Goal: Task Accomplishment & Management: Manage account settings

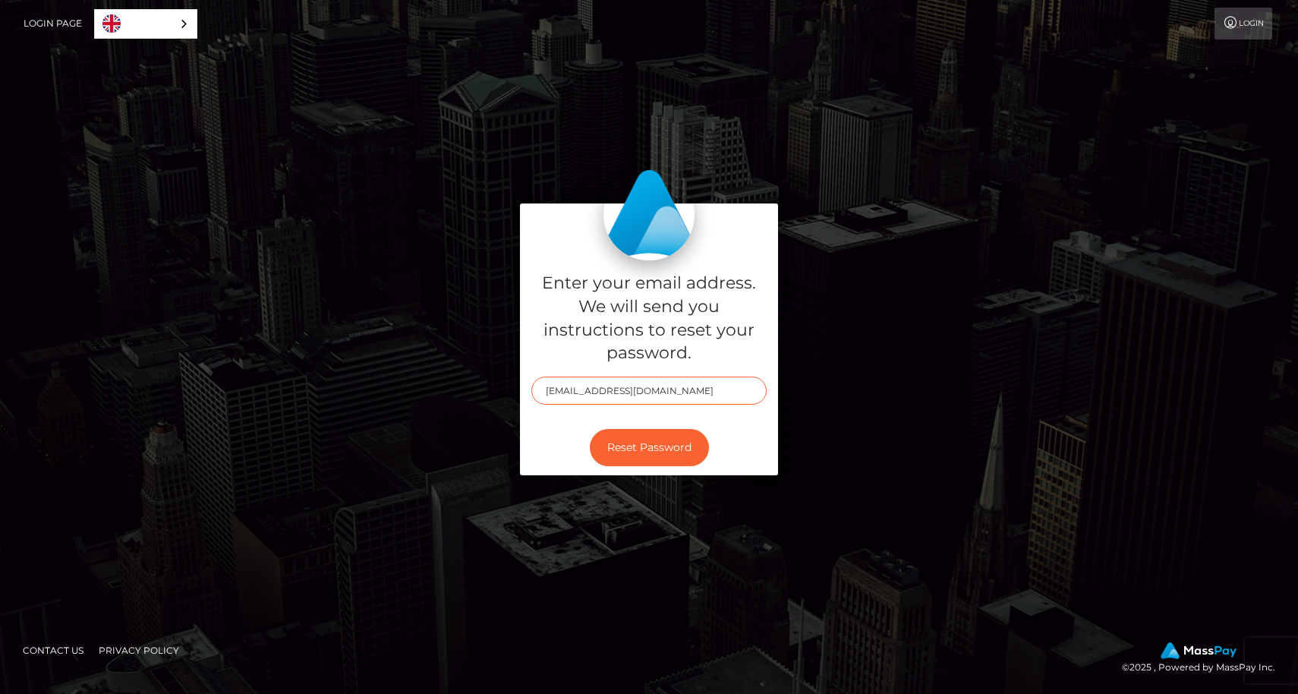
type input "cheskachunes@gmail.com"
click at [741, 307] on h5 "Enter your email address. We will send you instructions to reset your password." at bounding box center [648, 318] width 235 height 93
click at [638, 443] on button "Reset Password" at bounding box center [649, 447] width 119 height 37
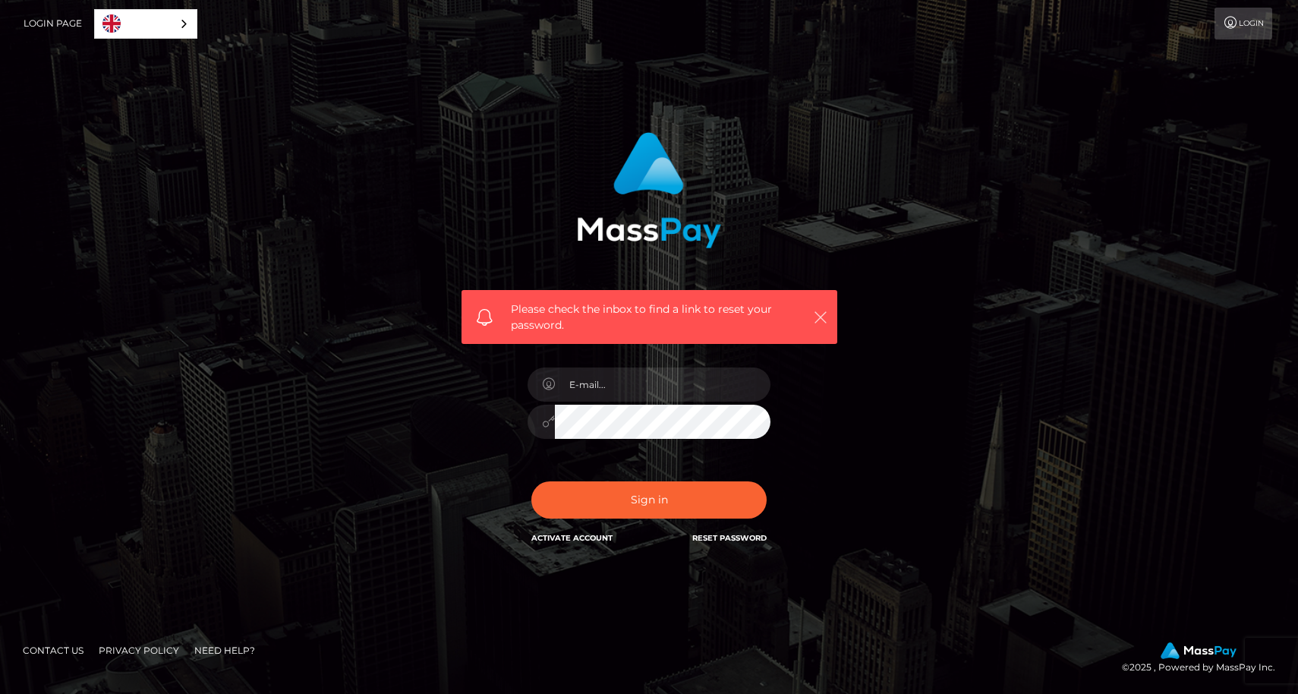
click at [822, 320] on icon "button" at bounding box center [820, 317] width 15 height 15
click at [140, 22] on link "English" at bounding box center [146, 24] width 102 height 28
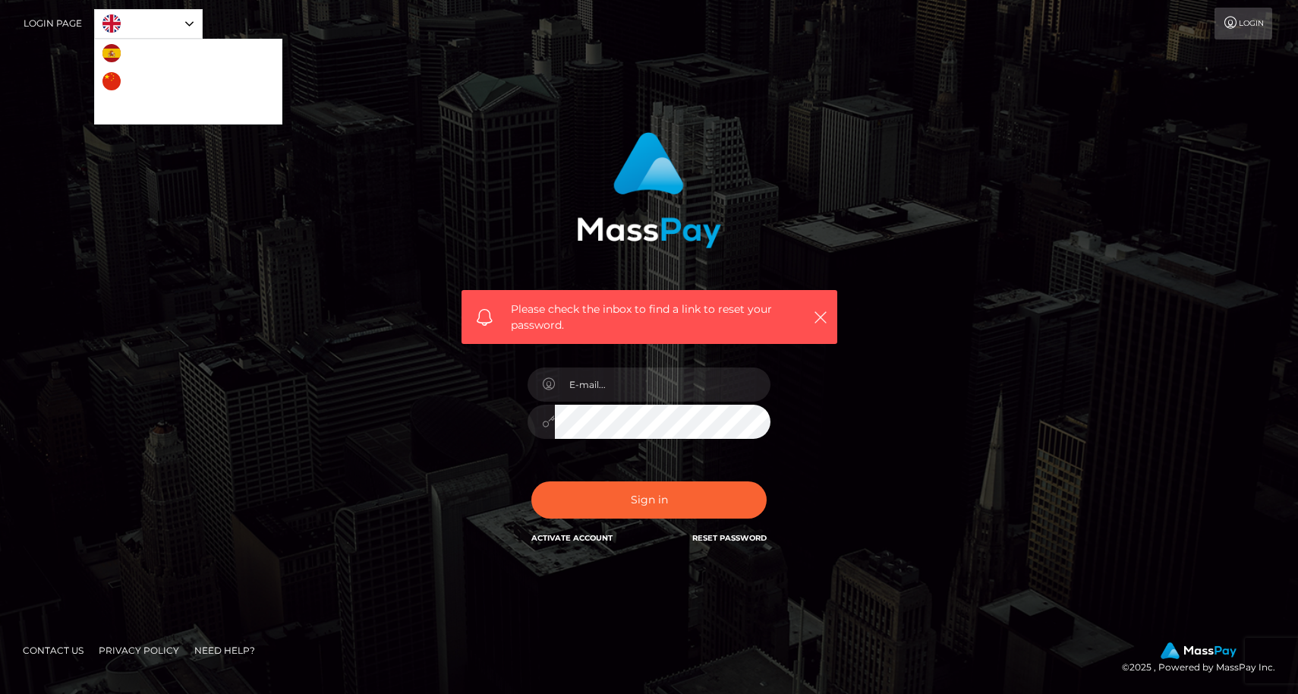
click at [57, 20] on link "Login Page" at bounding box center [53, 24] width 58 height 32
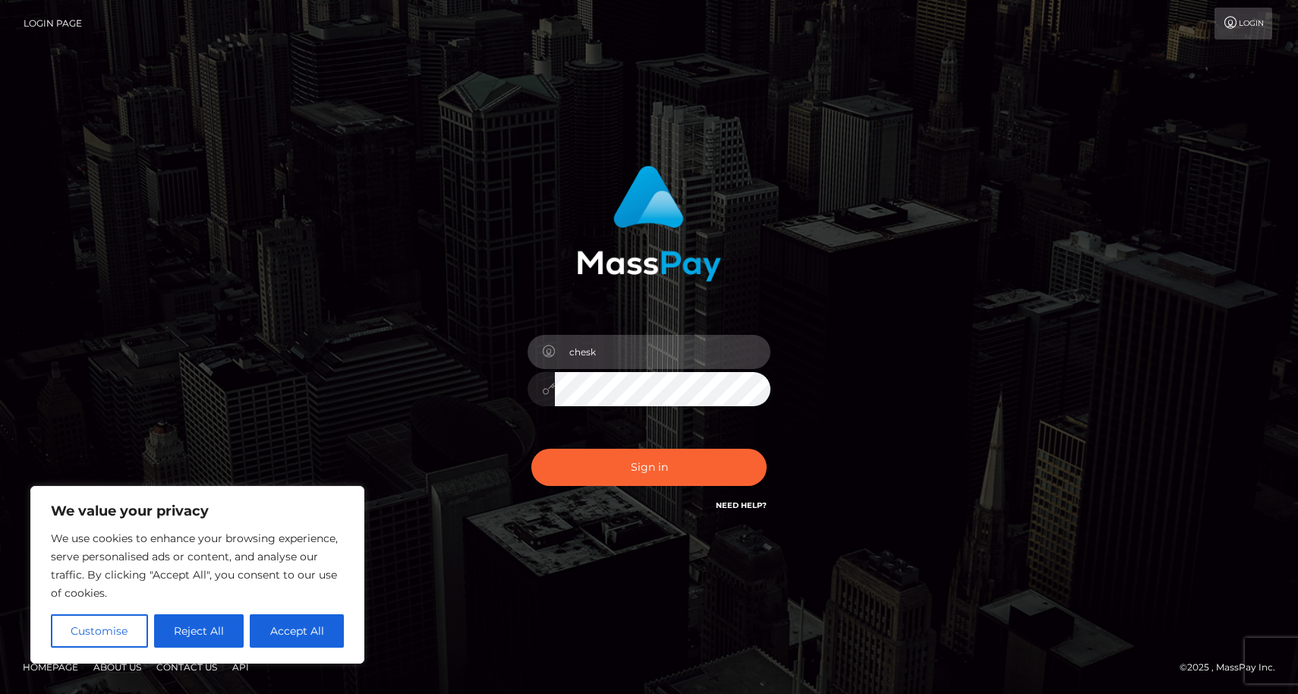
type input "cheskachunes@gmail.com"
click at [649, 467] on button "Sign in" at bounding box center [648, 467] width 235 height 37
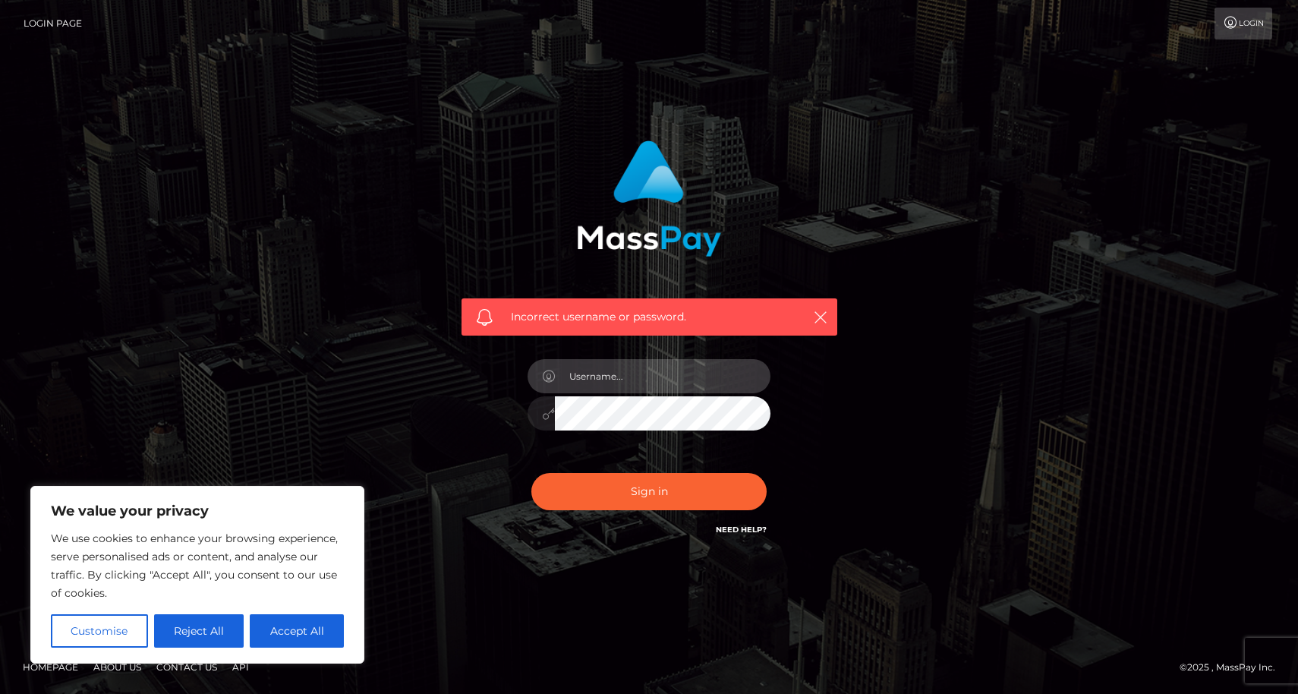
type input "cheskachunes@gmail.com"
click at [649, 492] on button "Sign in" at bounding box center [648, 491] width 235 height 37
click at [515, 417] on div "Incorrect username or password." at bounding box center [649, 339] width 399 height 421
click at [616, 377] on input "text" at bounding box center [663, 376] width 216 height 34
type input "1994-05-15"
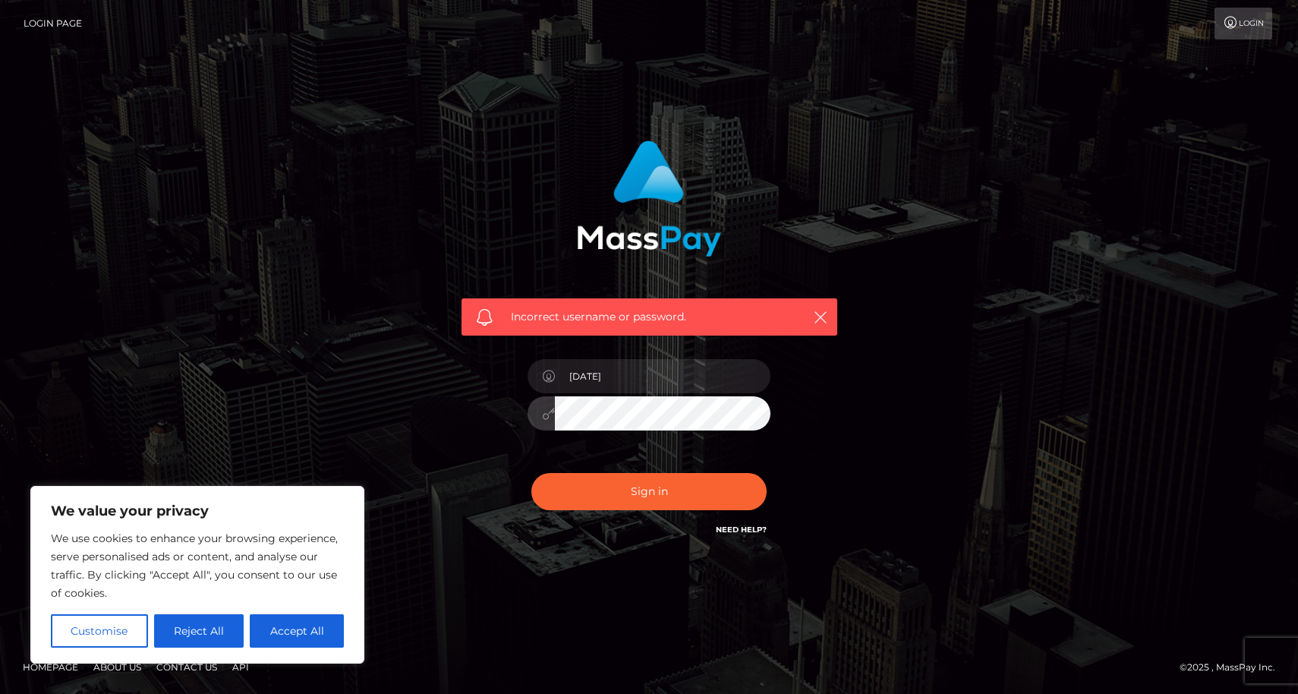
click at [649, 492] on button "Sign in" at bounding box center [648, 491] width 235 height 37
click at [826, 308] on button "button" at bounding box center [820, 316] width 19 height 19
click at [723, 532] on link "Need Help?" at bounding box center [741, 530] width 51 height 10
click at [1237, 33] on link "Login" at bounding box center [1244, 24] width 58 height 32
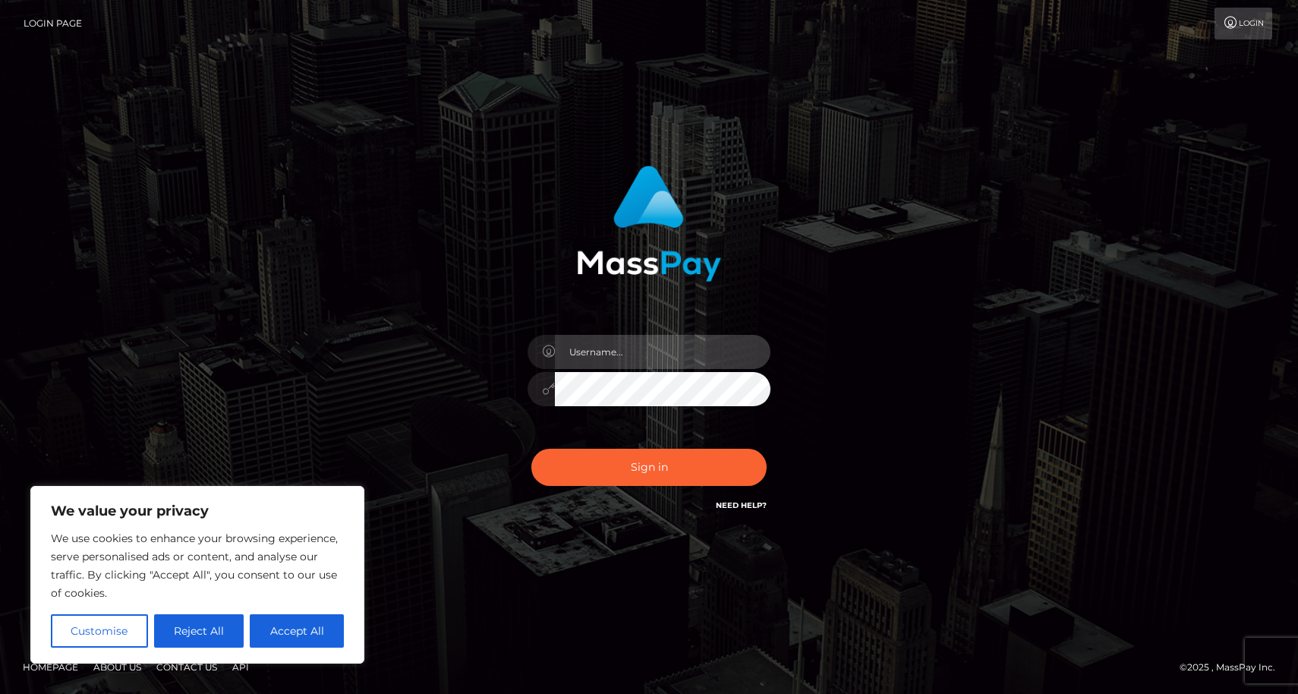
type input "cheskachunes@gmail.com"
click at [317, 624] on button "Accept All" at bounding box center [297, 630] width 94 height 33
checkbox input "true"
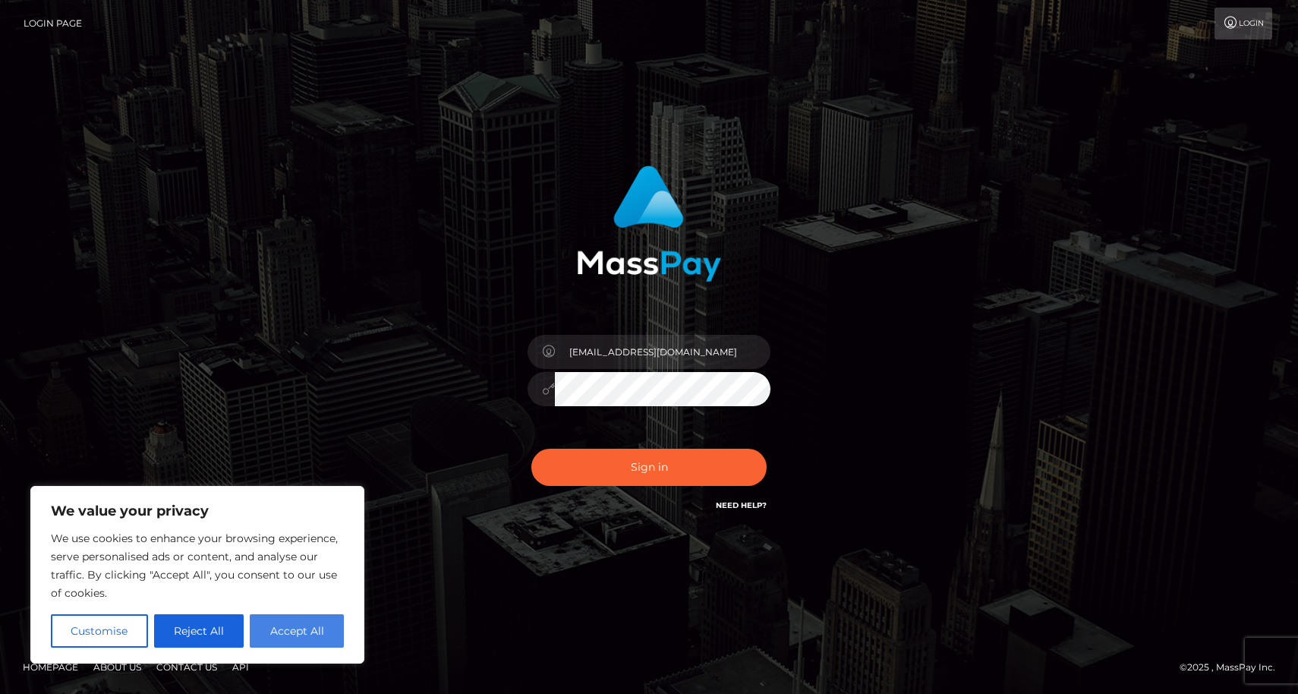
checkbox input "true"
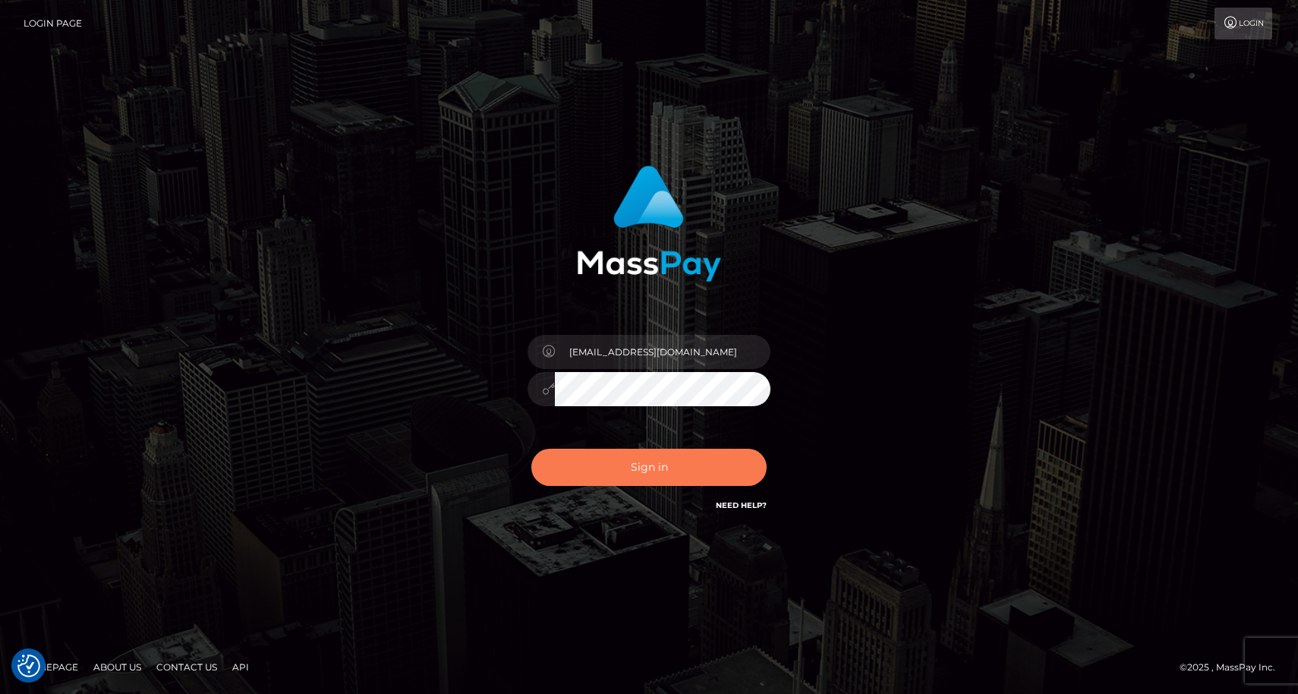
click at [677, 474] on button "Sign in" at bounding box center [648, 467] width 235 height 37
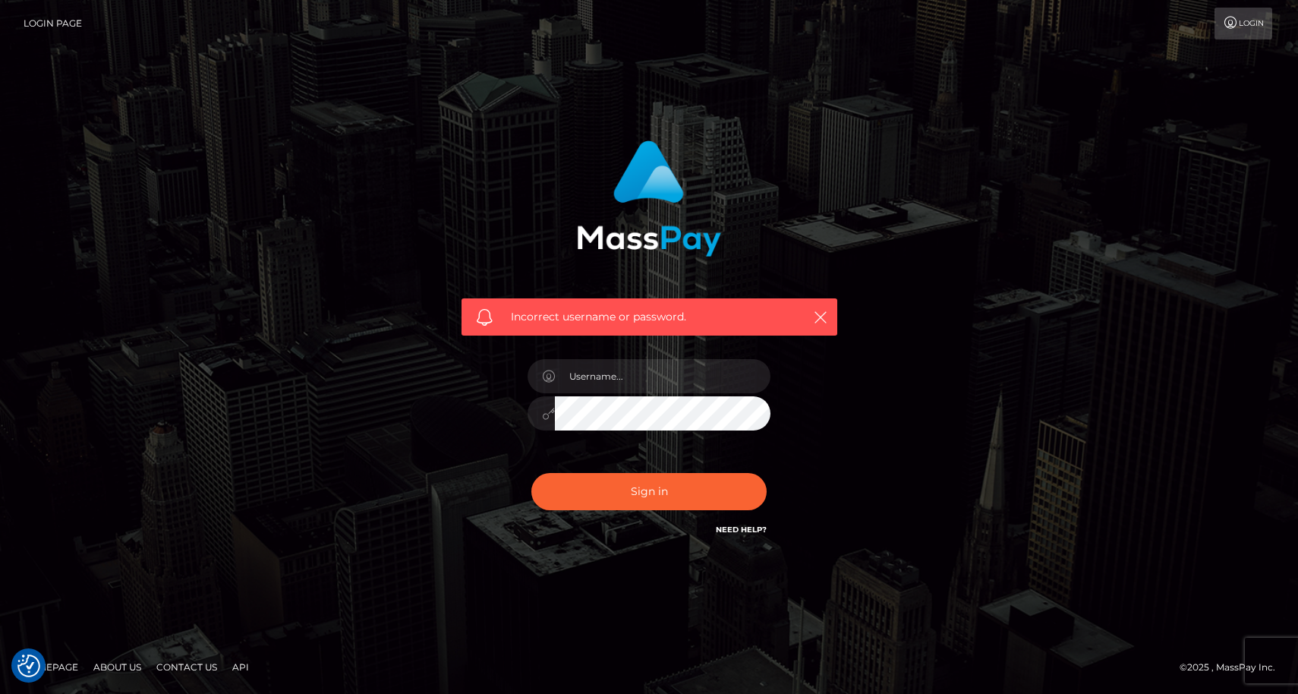
click at [339, 644] on footer "Homepage About Us Contact Us API © 2025 , MassPay Inc." at bounding box center [649, 667] width 1298 height 53
click at [809, 314] on div "Incorrect username or password." at bounding box center [650, 317] width 376 height 38
click at [833, 317] on div "Incorrect username or password." at bounding box center [650, 317] width 376 height 38
click at [824, 319] on icon "button" at bounding box center [820, 317] width 15 height 15
click at [821, 319] on icon "button" at bounding box center [820, 317] width 15 height 15
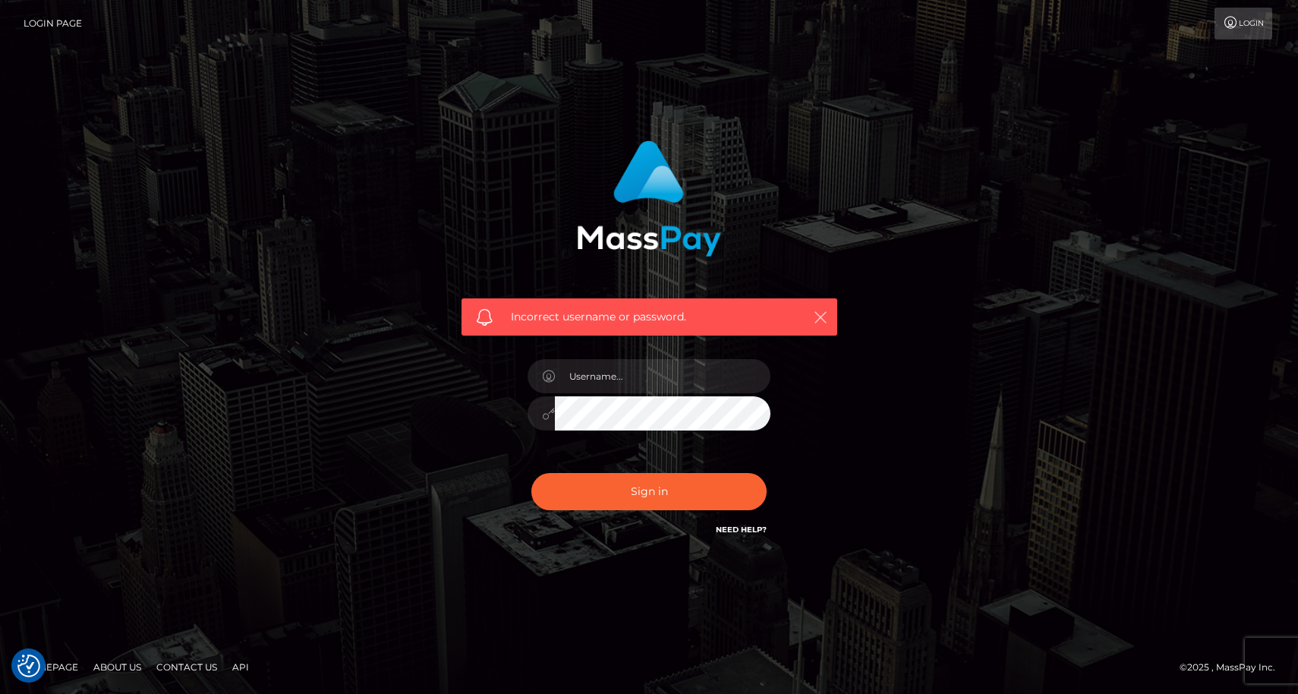
click at [821, 318] on icon "button" at bounding box center [820, 317] width 15 height 15
click at [819, 319] on icon "button" at bounding box center [820, 317] width 15 height 15
click at [815, 317] on icon "button" at bounding box center [820, 317] width 15 height 15
click at [818, 315] on icon "button" at bounding box center [820, 317] width 15 height 15
click at [818, 314] on icon "button" at bounding box center [820, 317] width 15 height 15
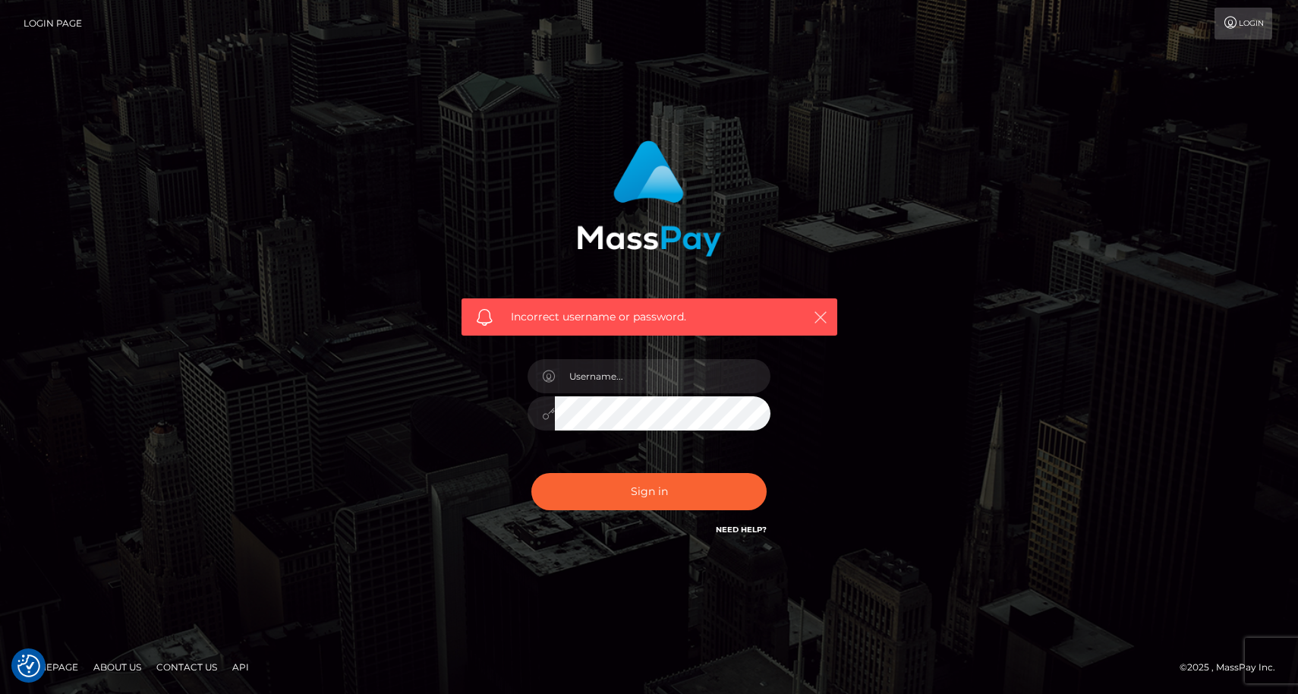
click at [818, 315] on icon "button" at bounding box center [820, 317] width 15 height 15
click at [818, 317] on icon "button" at bounding box center [820, 317] width 15 height 15
